Goal: Information Seeking & Learning: Check status

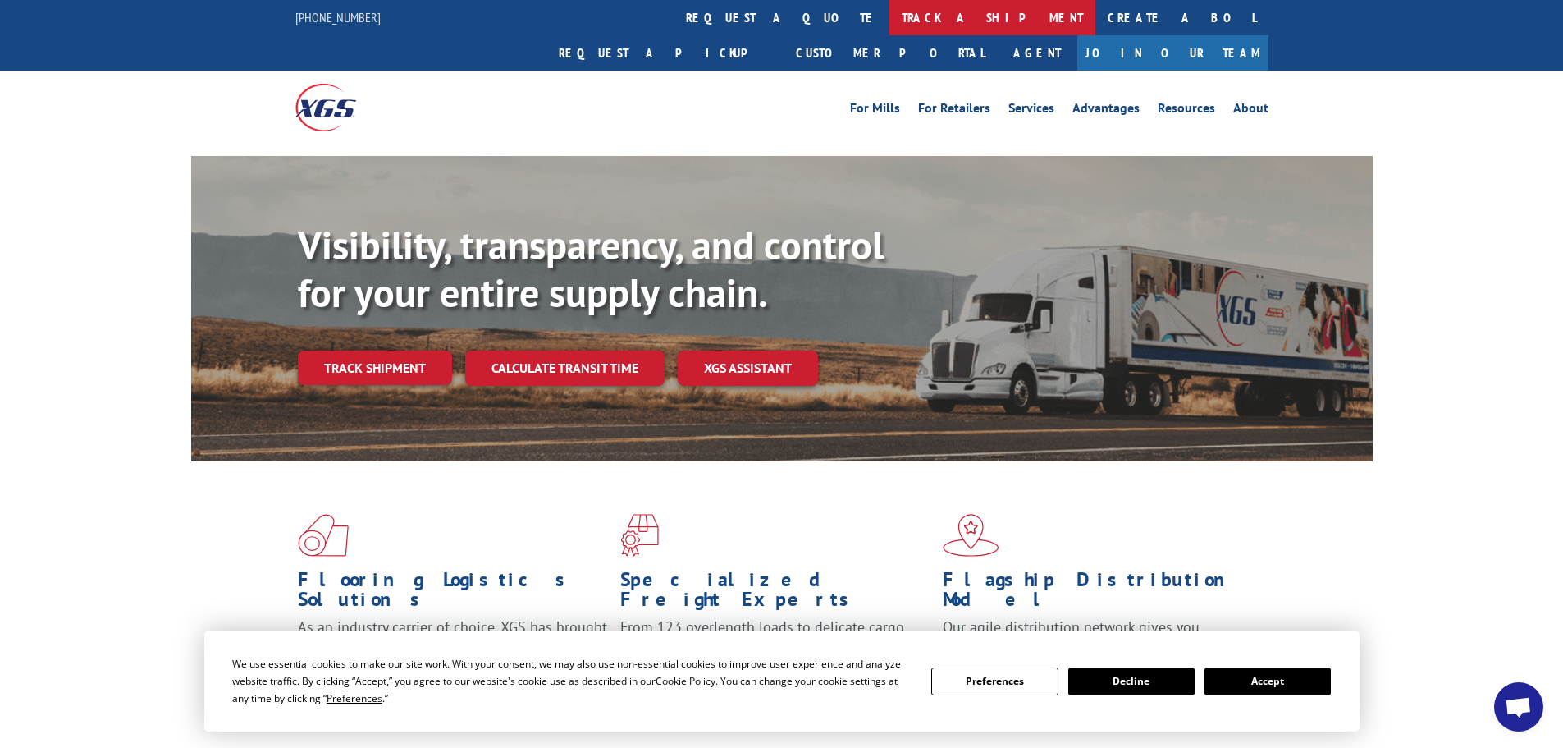
click at [890, 26] on link "track a shipment" at bounding box center [993, 17] width 206 height 35
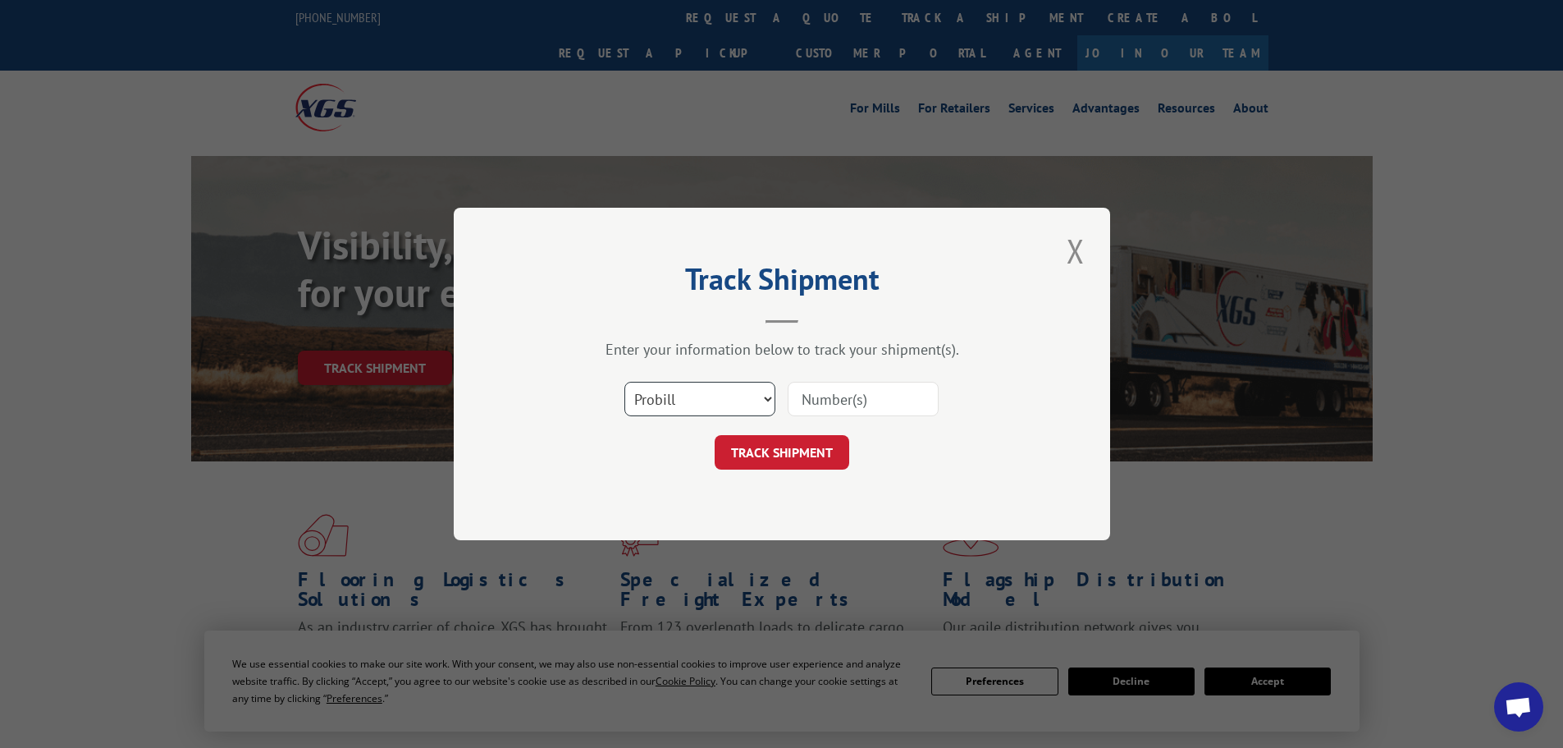
drag, startPoint x: 654, startPoint y: 398, endPoint x: 660, endPoint y: 409, distance: 12.1
click at [654, 398] on select "Select category... Probill BOL PO" at bounding box center [700, 399] width 151 height 34
select select "po"
click at [625, 382] on select "Select category... Probill BOL PO" at bounding box center [700, 399] width 151 height 34
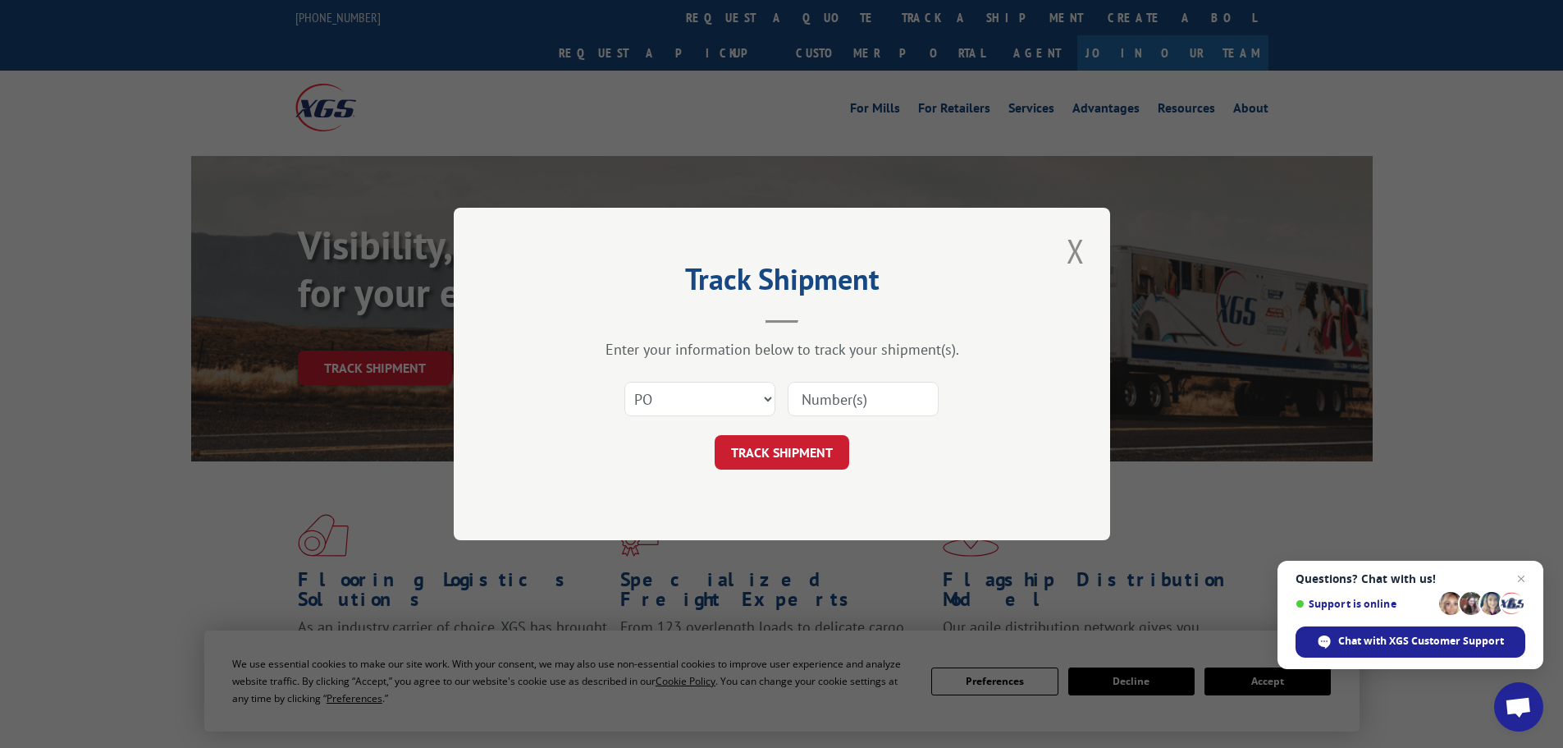
click at [864, 391] on input at bounding box center [863, 399] width 151 height 34
paste input "58546744"
type input "58546744"
click at [791, 441] on button "TRACK SHIPMENT" at bounding box center [782, 452] width 135 height 34
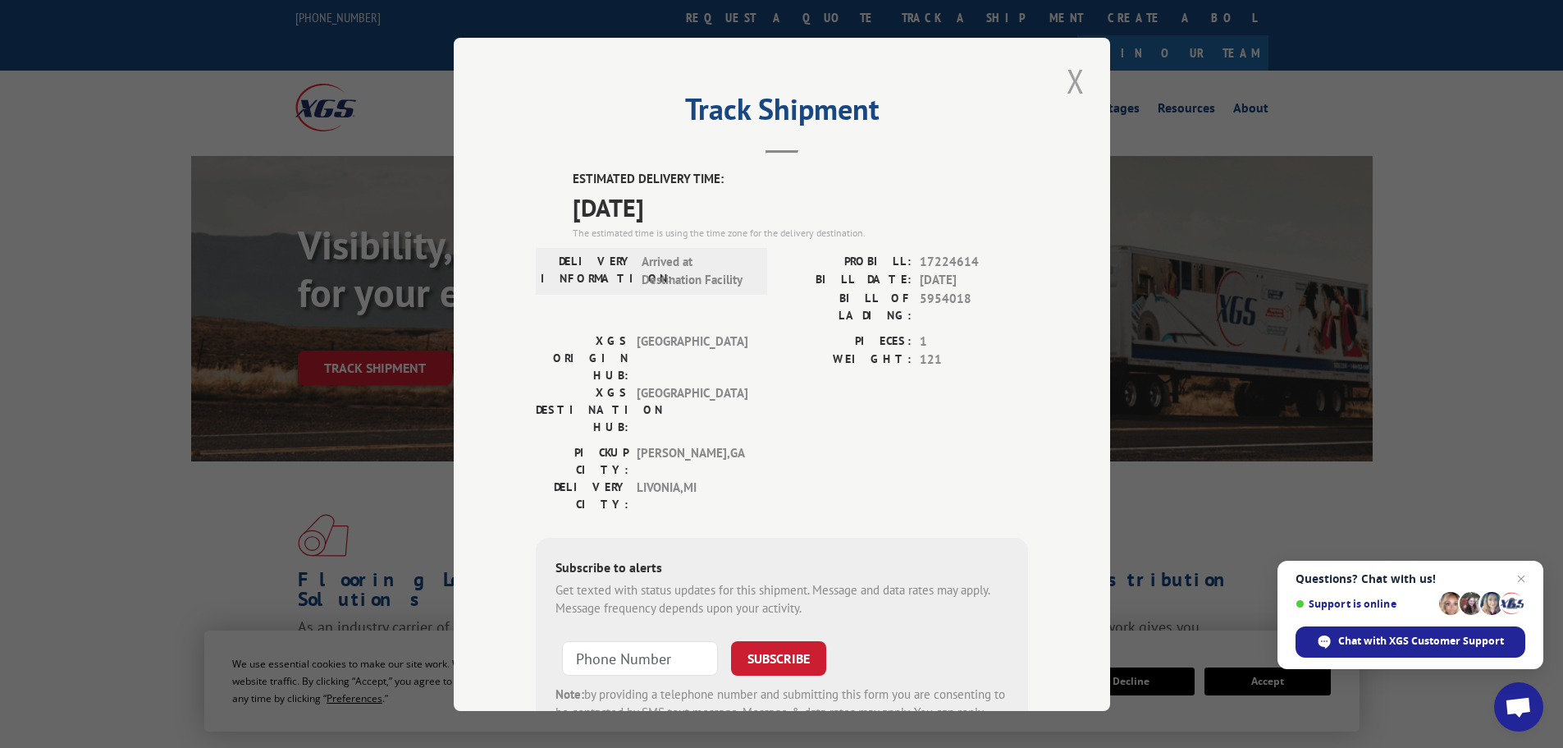
click at [1062, 84] on button "Close modal" at bounding box center [1076, 80] width 28 height 45
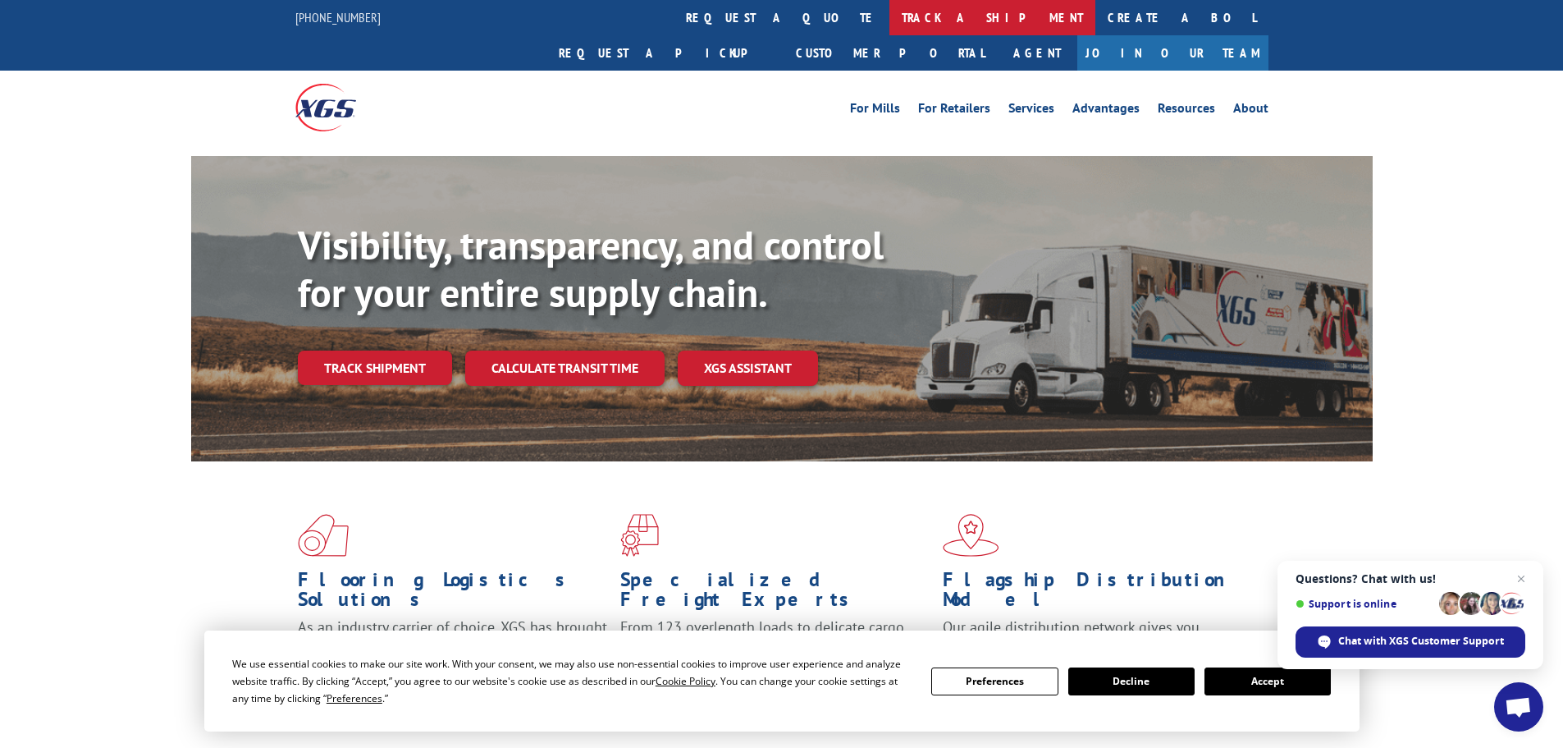
click at [890, 16] on link "track a shipment" at bounding box center [993, 17] width 206 height 35
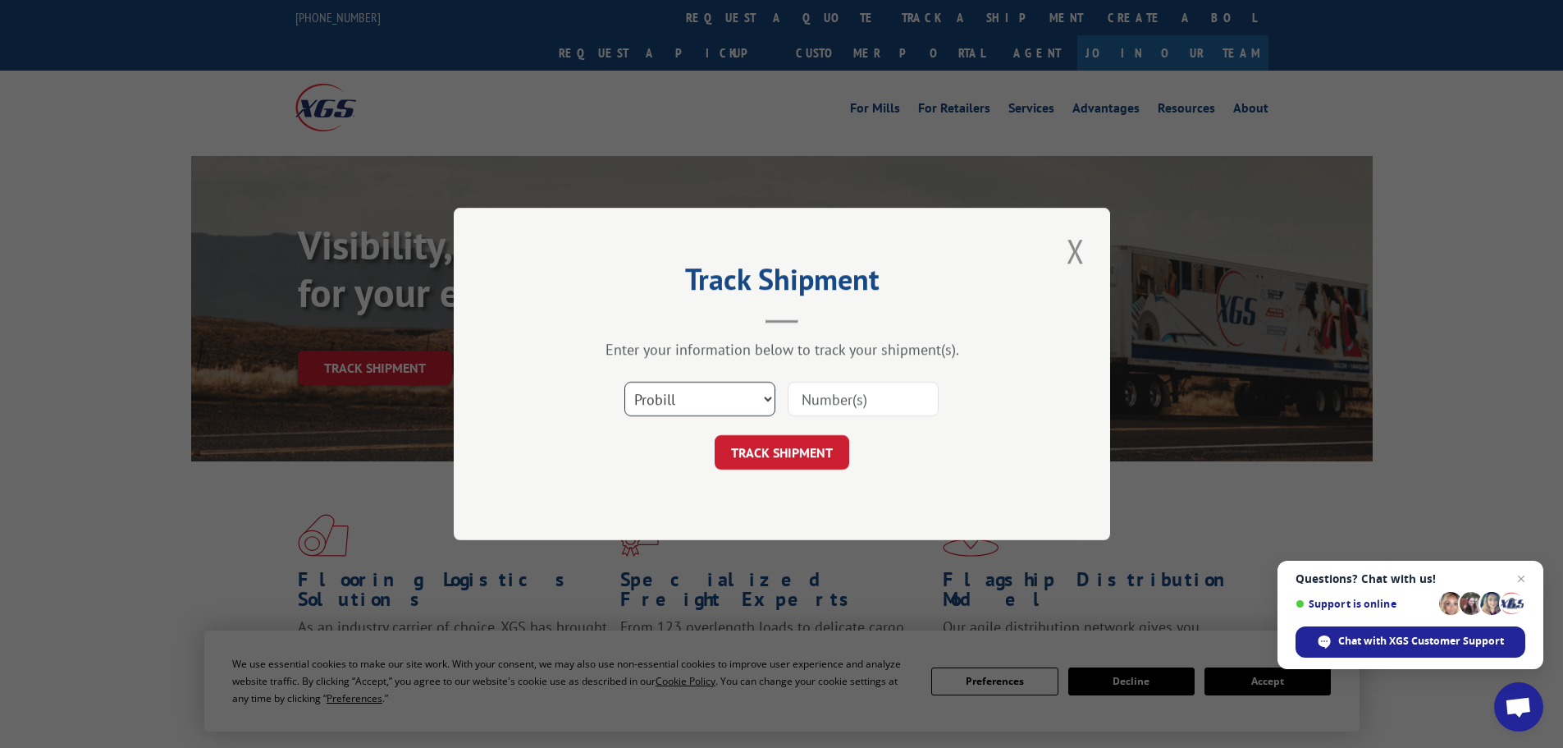
click at [683, 393] on select "Select category... Probill BOL PO" at bounding box center [700, 399] width 151 height 34
select select "po"
click at [625, 382] on select "Select category... Probill BOL PO" at bounding box center [700, 399] width 151 height 34
click at [814, 403] on input at bounding box center [863, 399] width 151 height 34
paste input "48505478"
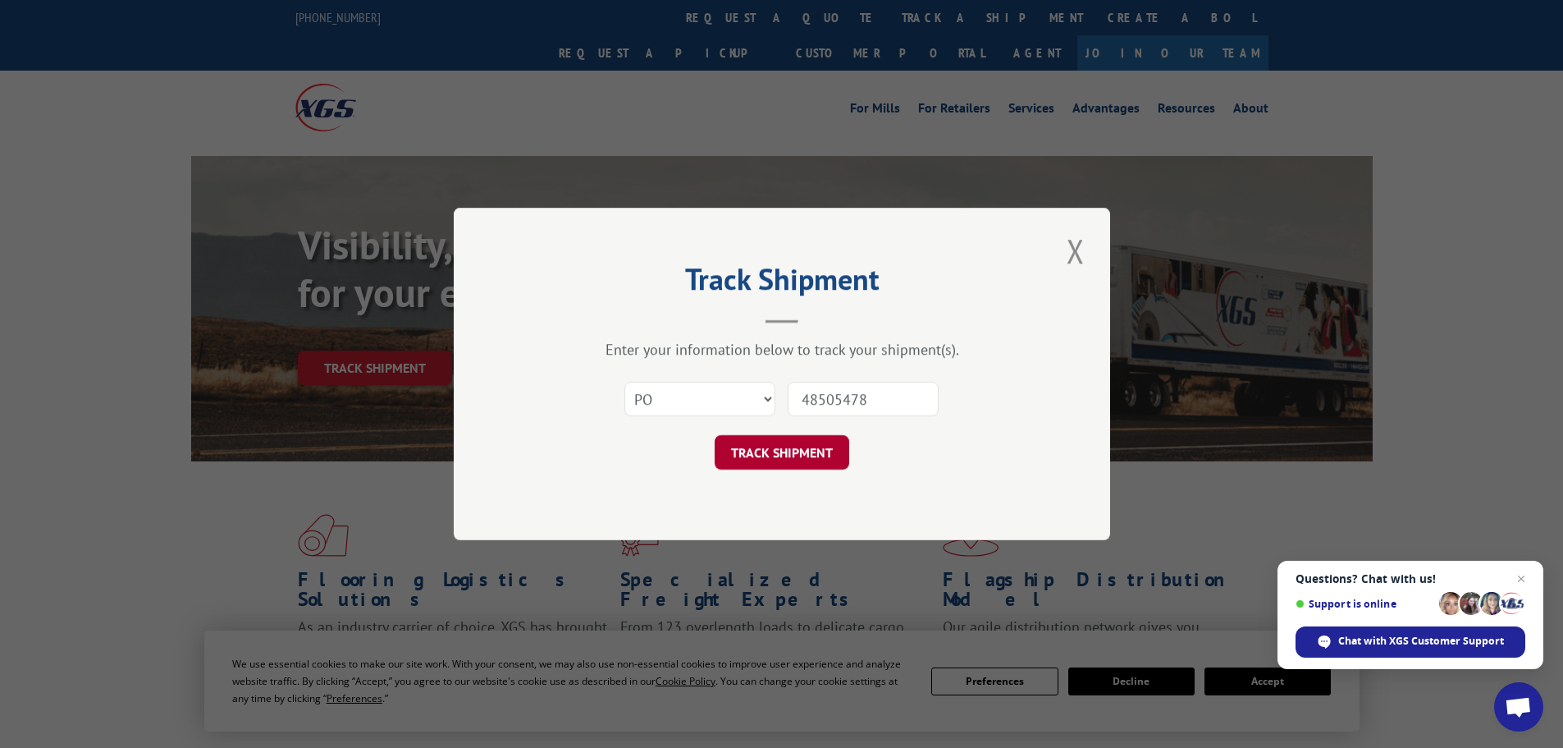
type input "48505478"
click at [780, 460] on button "TRACK SHIPMENT" at bounding box center [782, 452] width 135 height 34
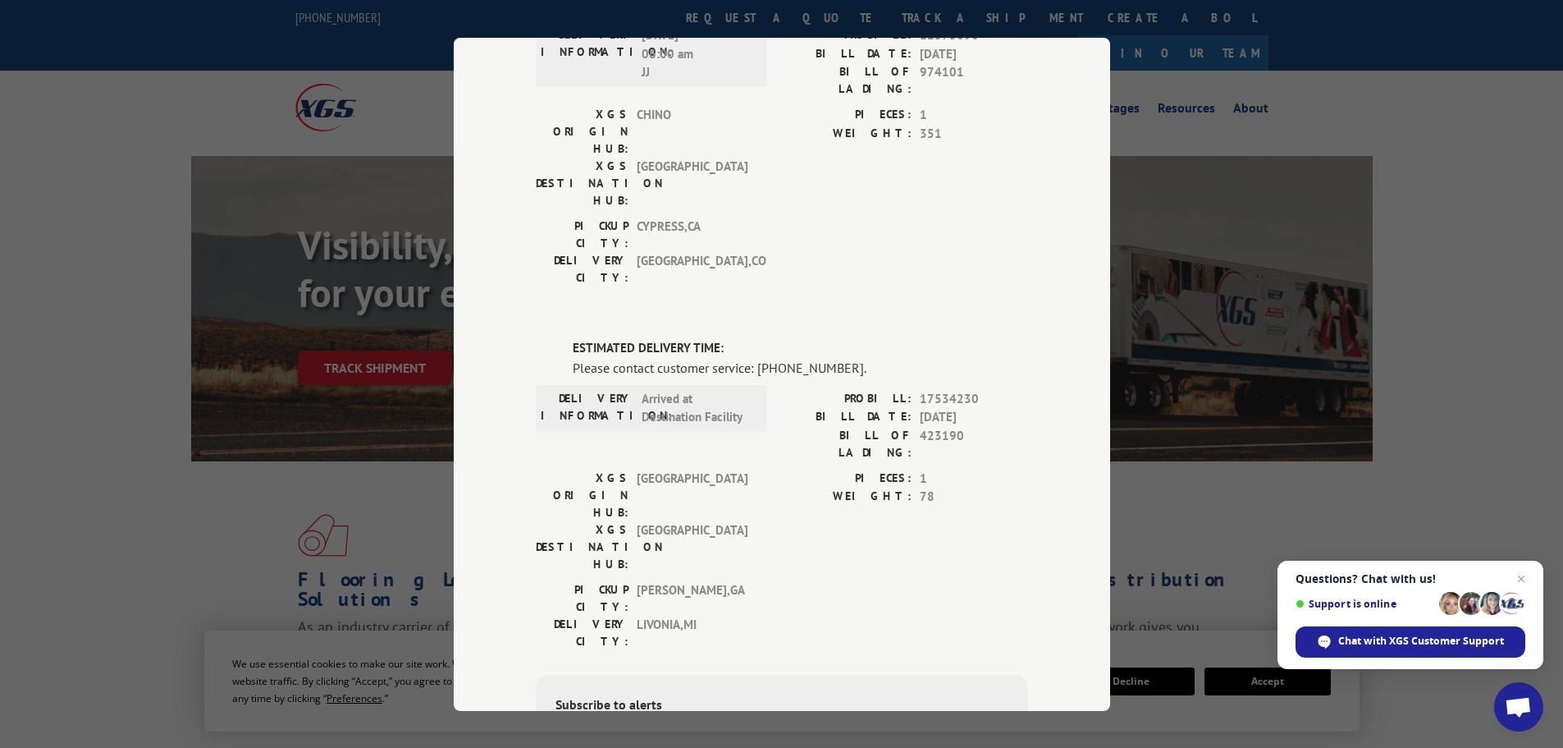
scroll to position [302, 0]
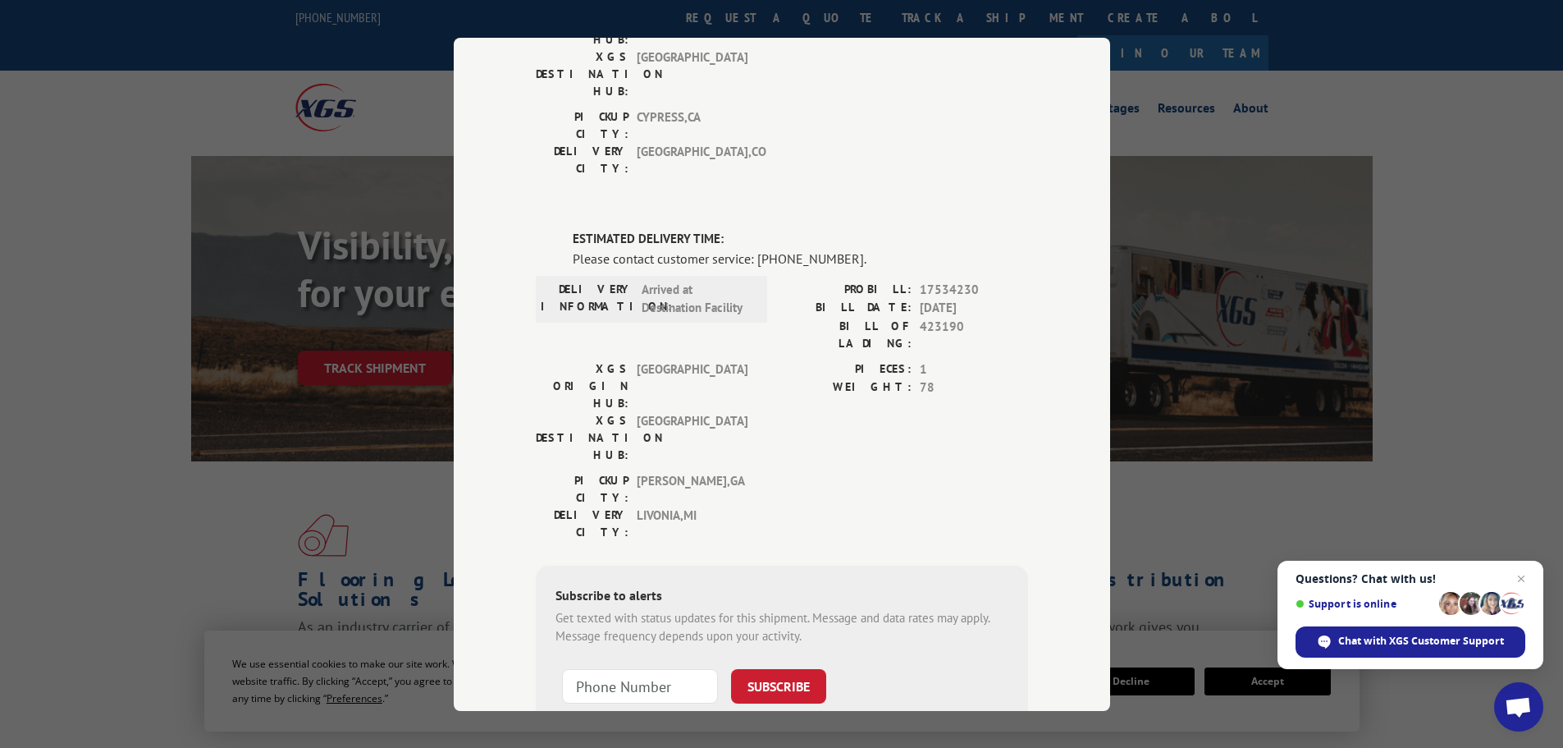
click at [1286, 131] on div "Track Shipment DELIVERED DELIVERY INFORMATION: [DATE] 06:00 am [PERSON_NAME]: 1…" at bounding box center [781, 374] width 1563 height 748
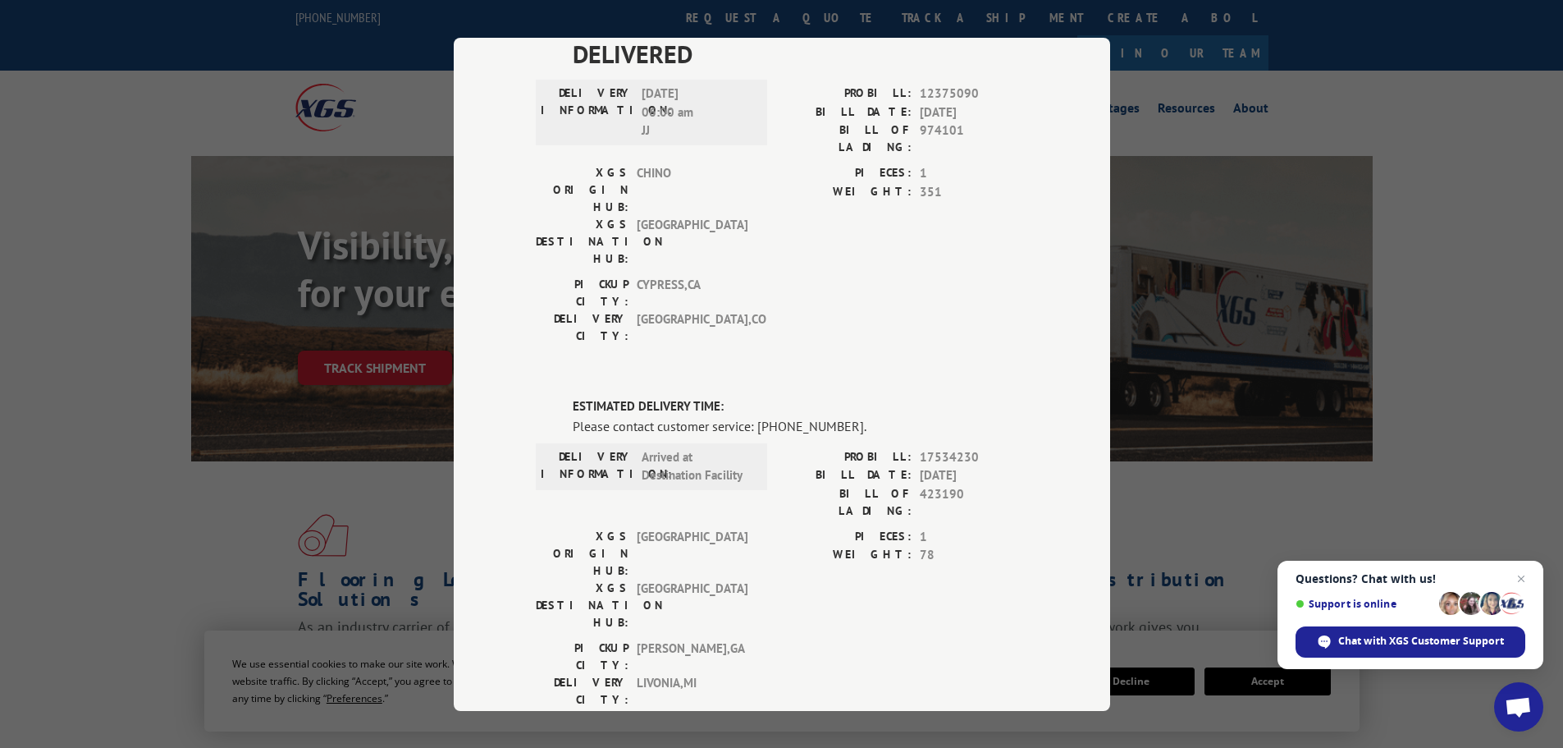
scroll to position [0, 0]
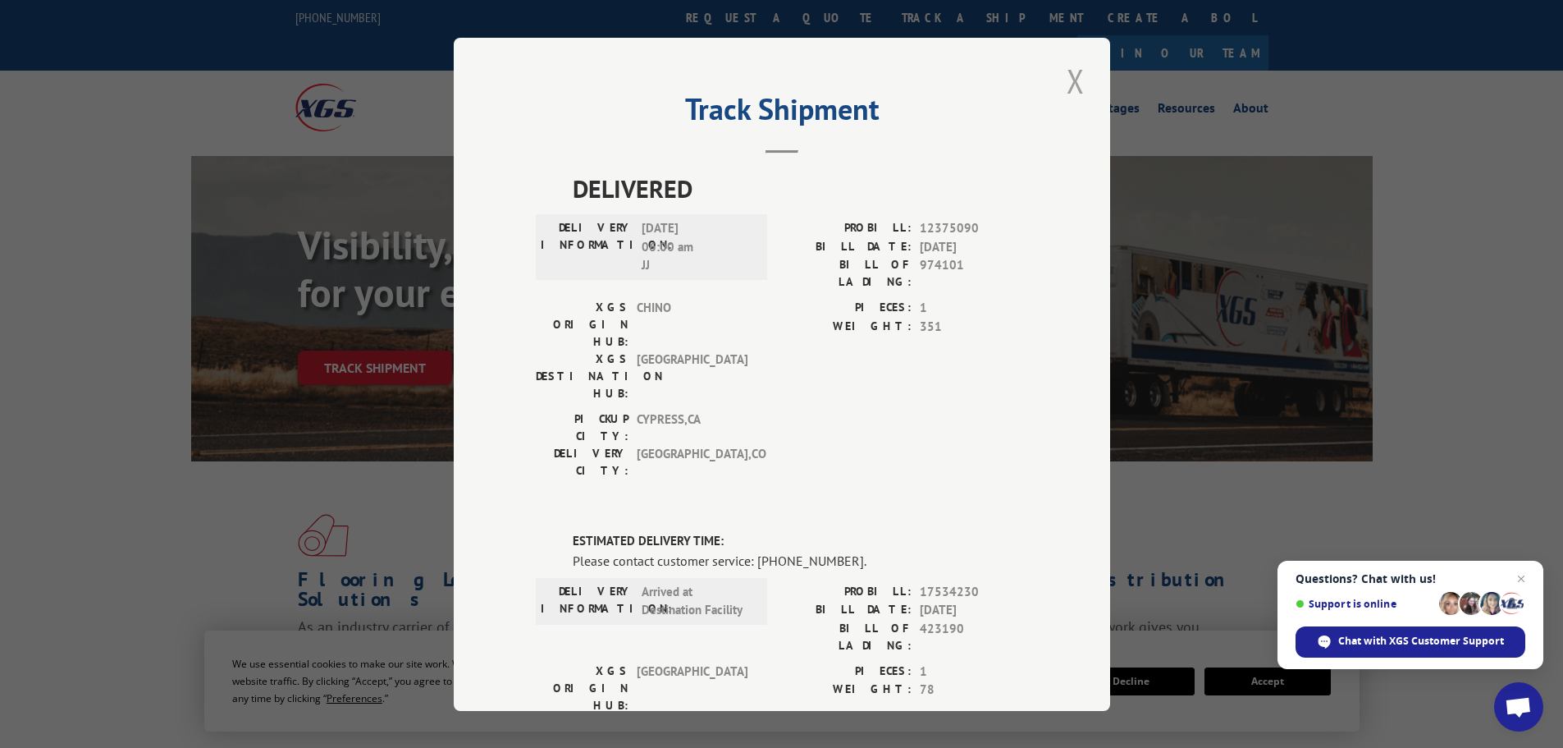
click at [1075, 87] on button "Close modal" at bounding box center [1076, 80] width 28 height 45
